Goal: Check status: Check status

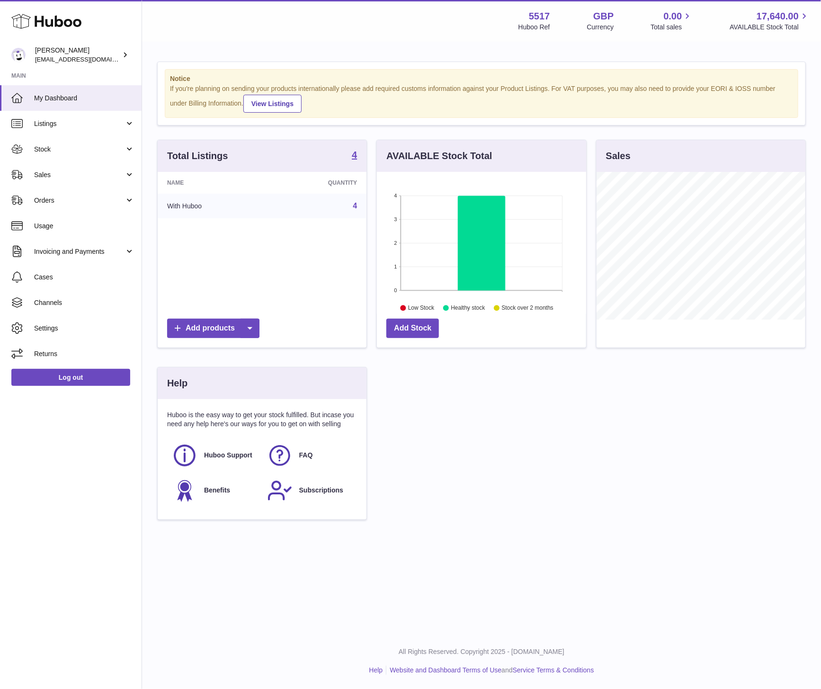
scroll to position [148, 209]
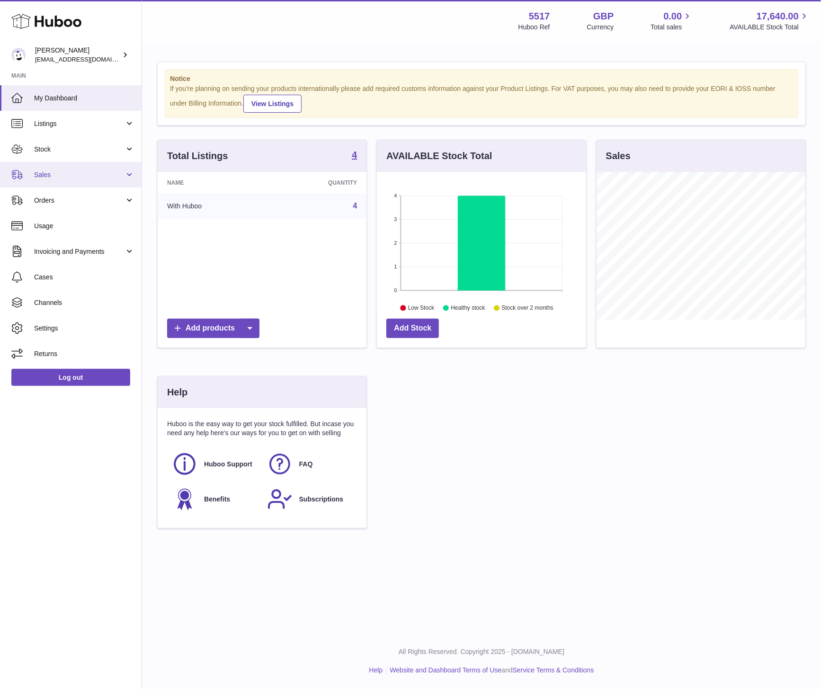
click at [60, 169] on link "Sales" at bounding box center [71, 175] width 142 height 26
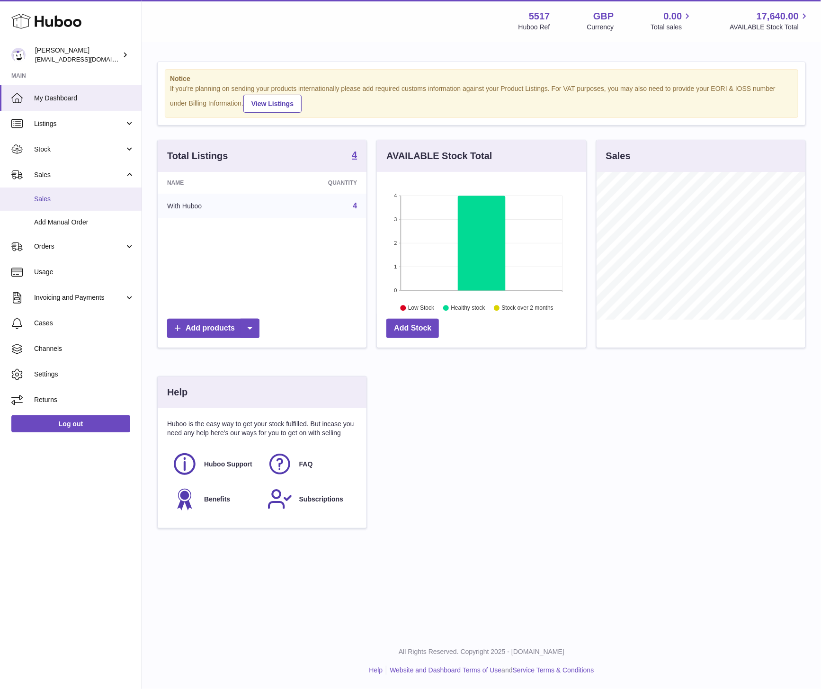
click at [70, 196] on span "Sales" at bounding box center [84, 199] width 100 height 9
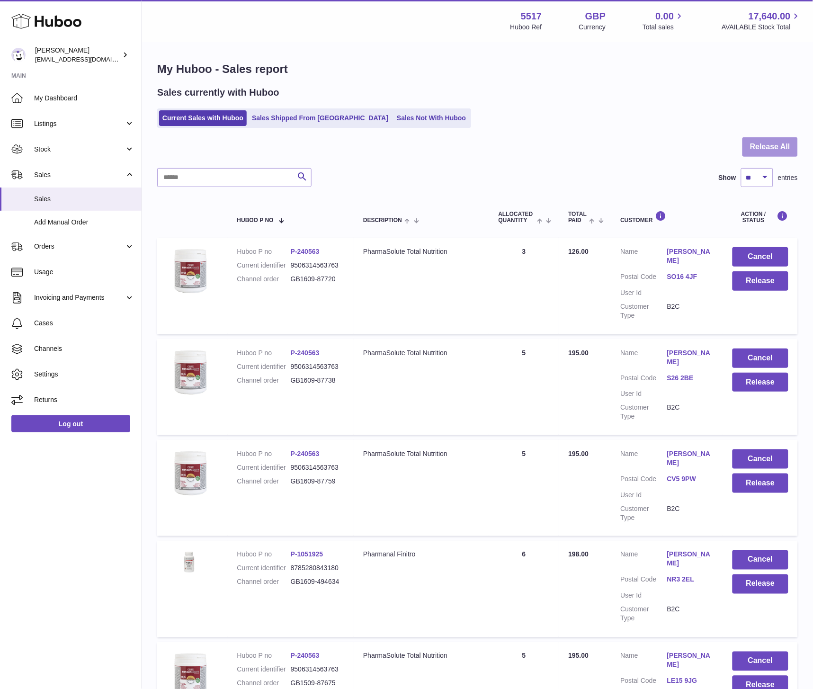
click at [774, 145] on button "Release All" at bounding box center [770, 146] width 55 height 19
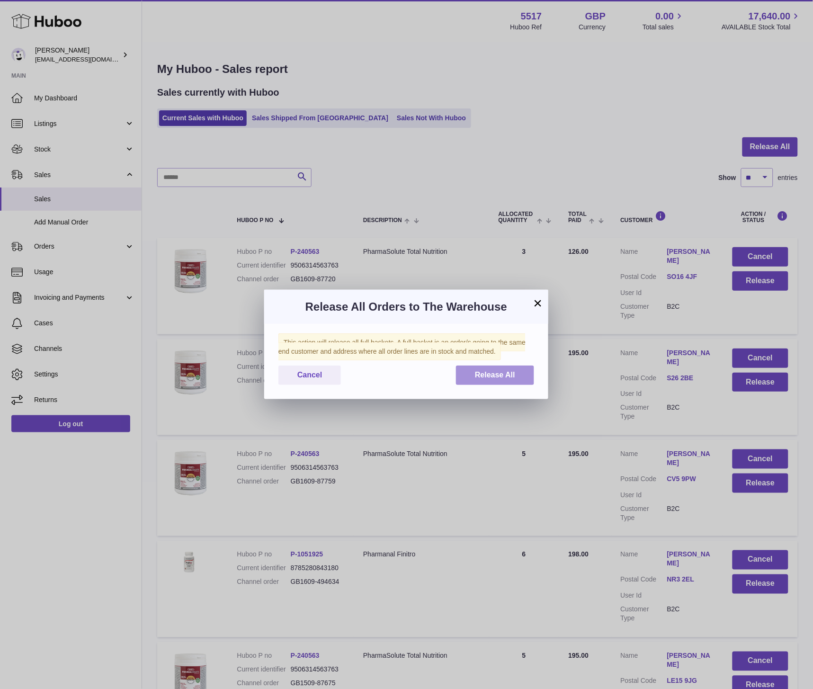
click at [495, 380] on button "Release All" at bounding box center [495, 375] width 78 height 19
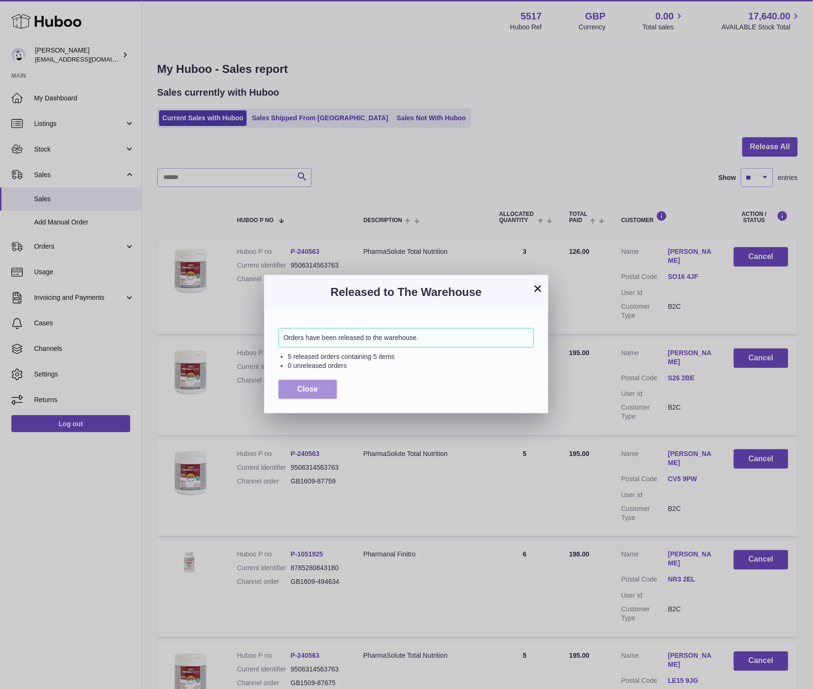
click at [321, 387] on button "Close" at bounding box center [308, 389] width 59 height 19
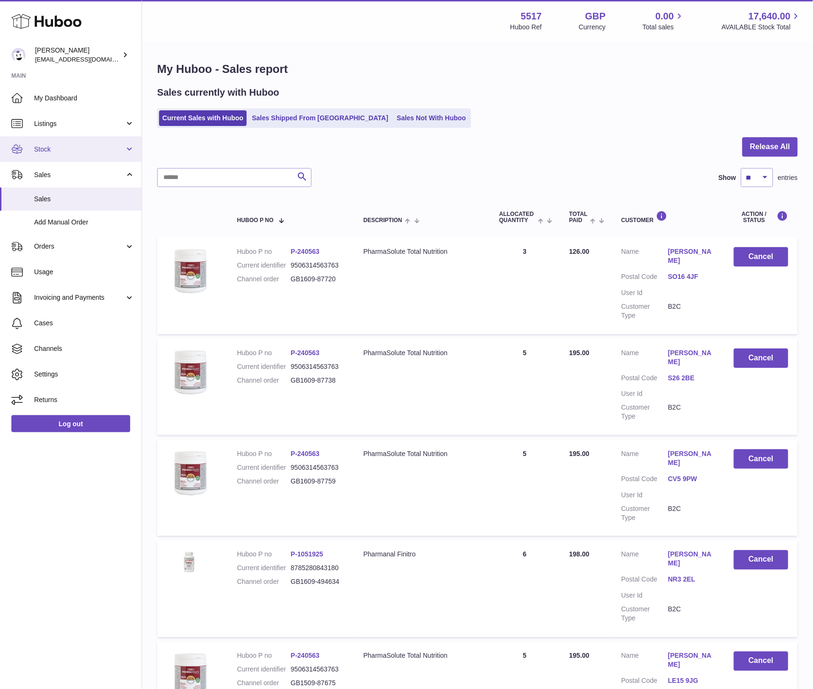
click at [67, 147] on span "Stock" at bounding box center [79, 149] width 90 height 9
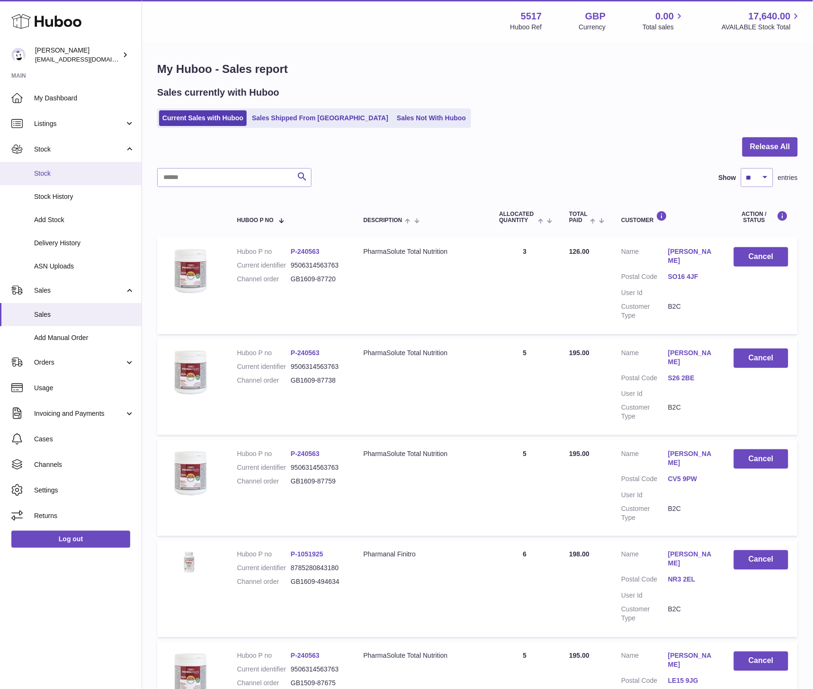
click at [54, 173] on span "Stock" at bounding box center [84, 173] width 100 height 9
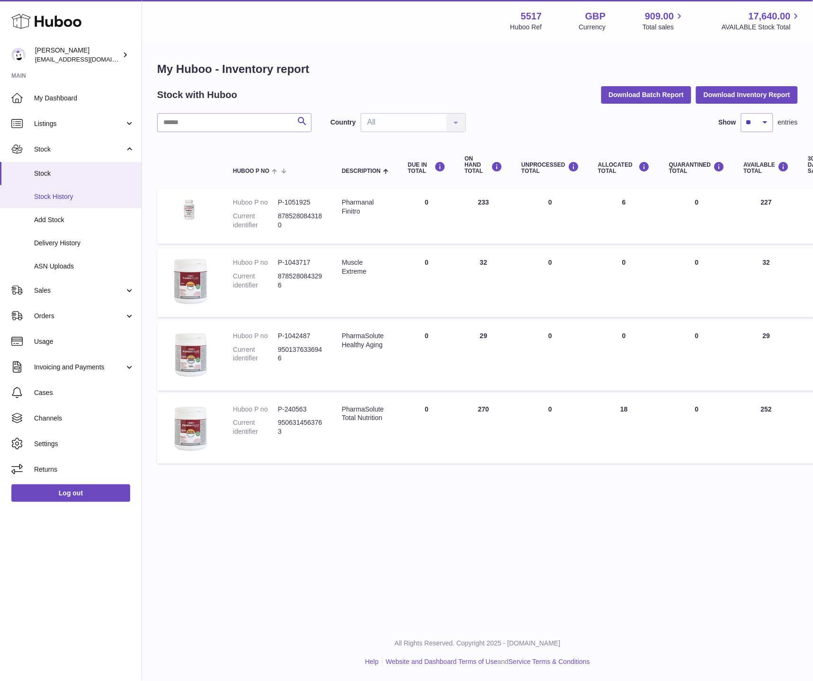
click at [58, 198] on span "Stock History" at bounding box center [84, 196] width 100 height 9
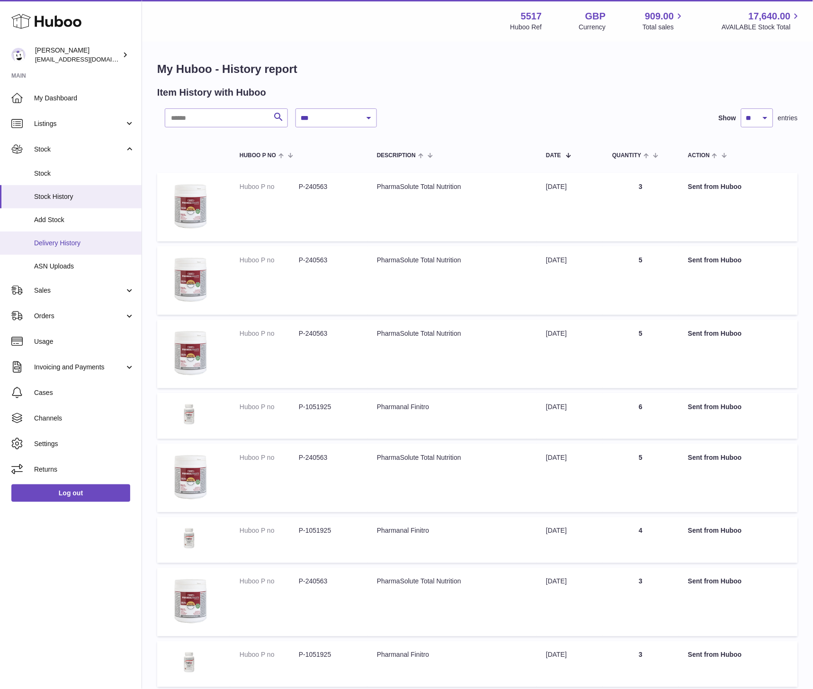
click at [71, 240] on span "Delivery History" at bounding box center [84, 243] width 100 height 9
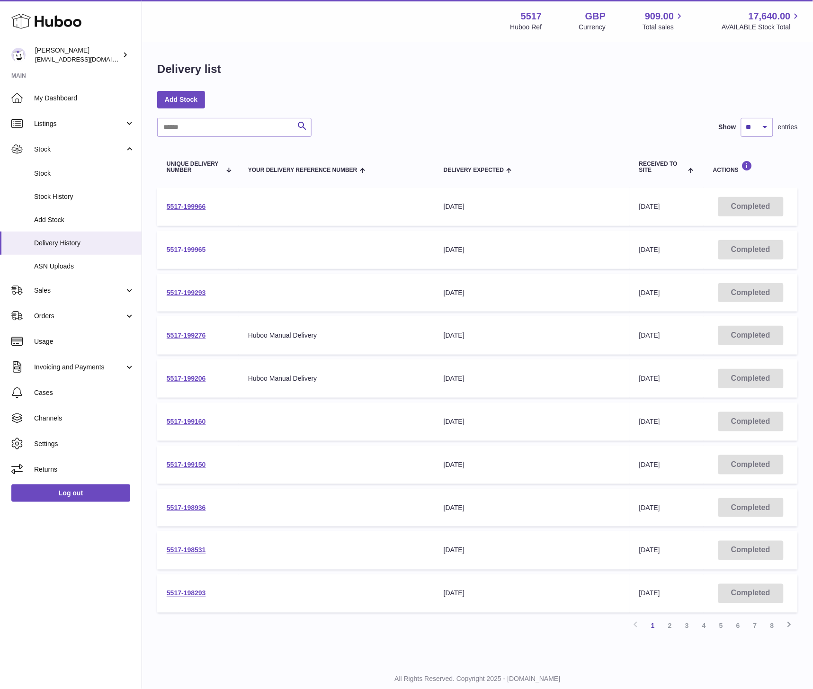
click at [188, 251] on link "5517-199965" at bounding box center [186, 250] width 39 height 8
